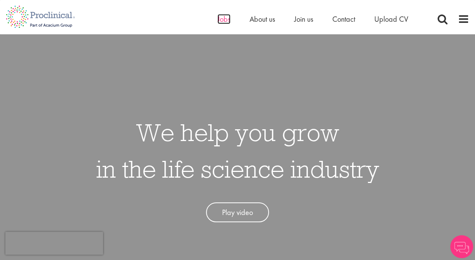
click at [225, 23] on span "Jobs" at bounding box center [224, 19] width 13 height 10
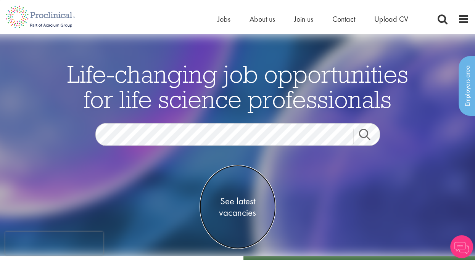
click at [237, 204] on span "See latest vacancies" at bounding box center [238, 207] width 76 height 23
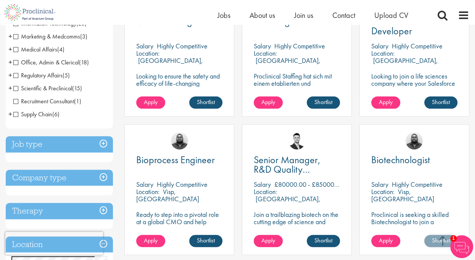
scroll to position [267, 0]
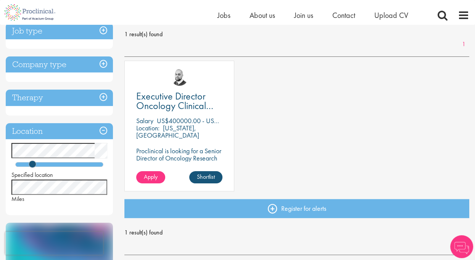
scroll to position [115, 0]
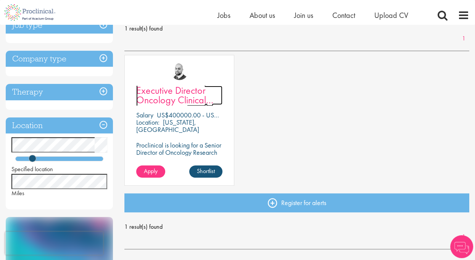
click at [176, 98] on span "Executive Director Oncology Clinical Development" at bounding box center [174, 100] width 77 height 32
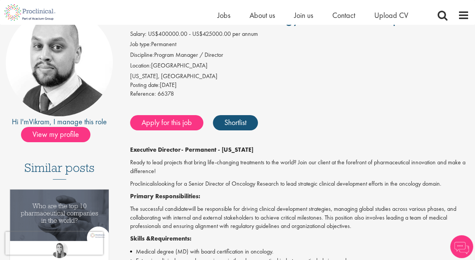
scroll to position [153, 0]
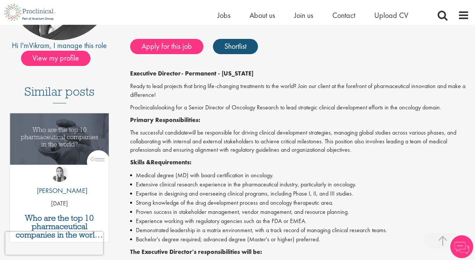
click at [251, 157] on div "Executive Director - Permanent - [US_STATE] Ready to lead projects that bring l…" at bounding box center [299, 252] width 339 height 366
